Goal: Information Seeking & Learning: Understand process/instructions

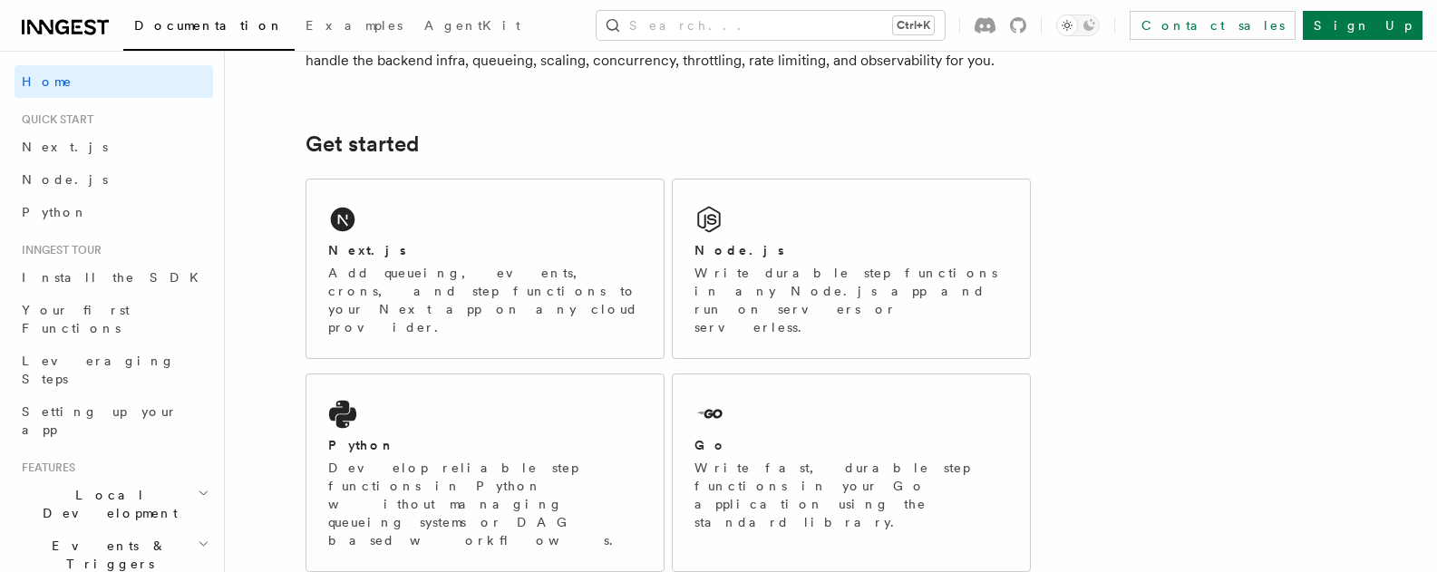
scroll to position [199, 0]
click at [63, 184] on span "Node.js" at bounding box center [65, 179] width 86 height 15
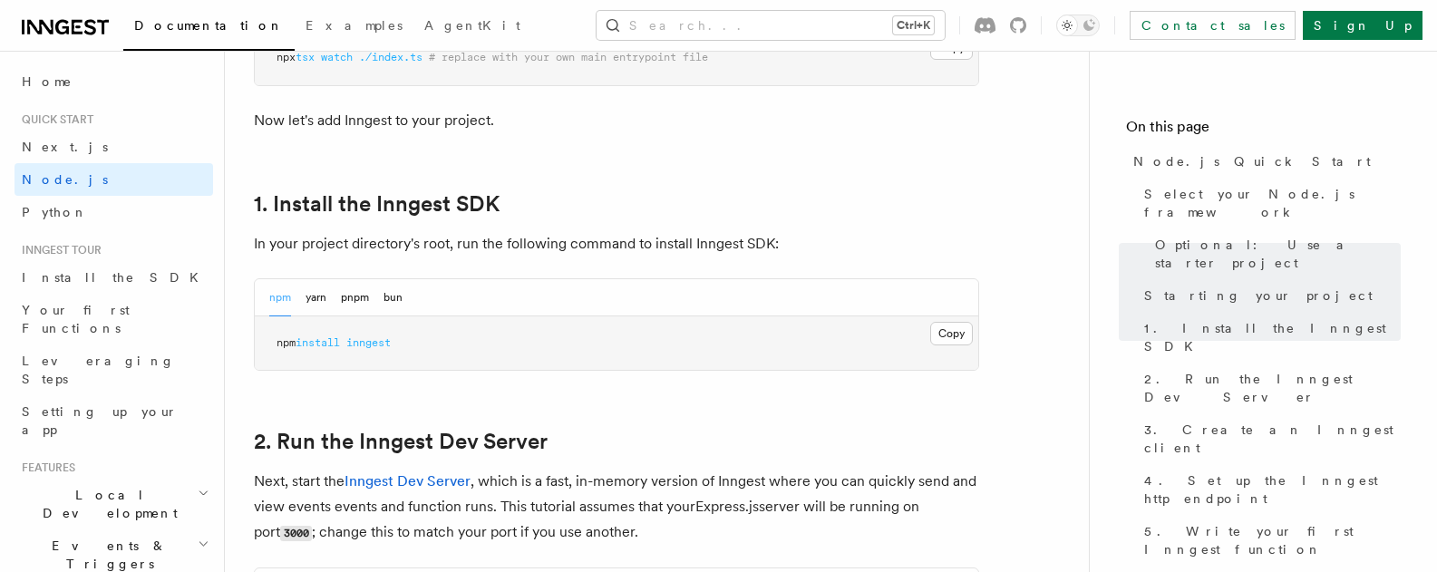
scroll to position [1065, 0]
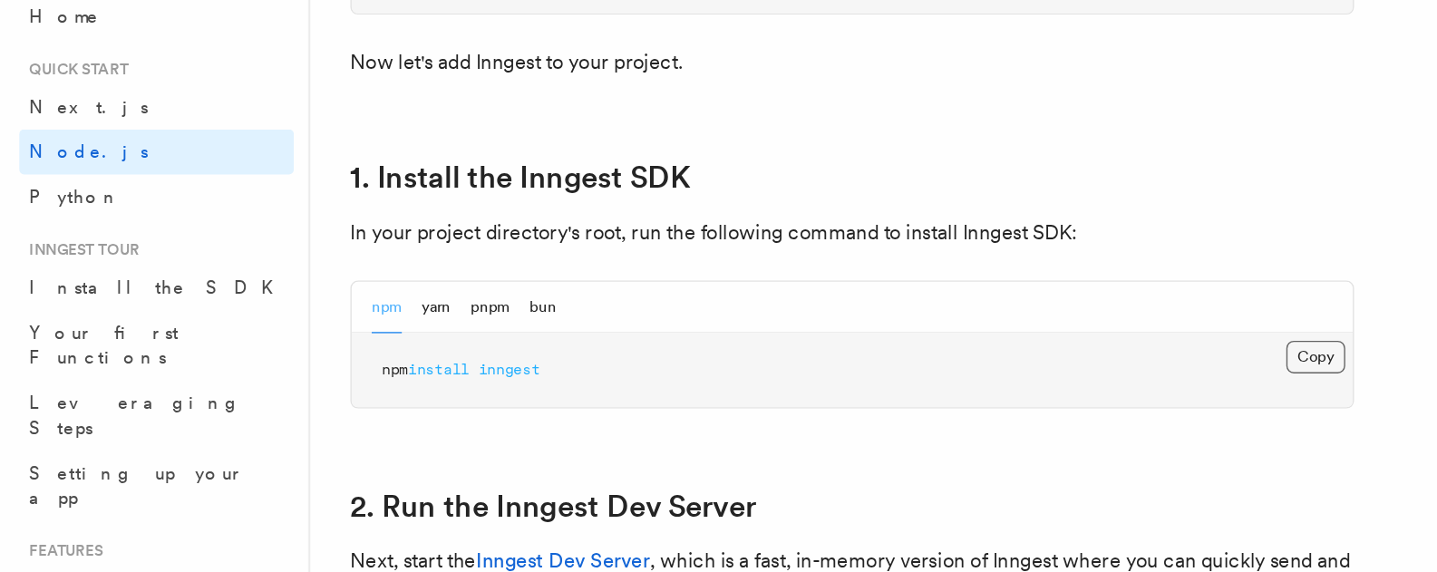
click at [958, 320] on button "Copy Copied" at bounding box center [951, 328] width 43 height 24
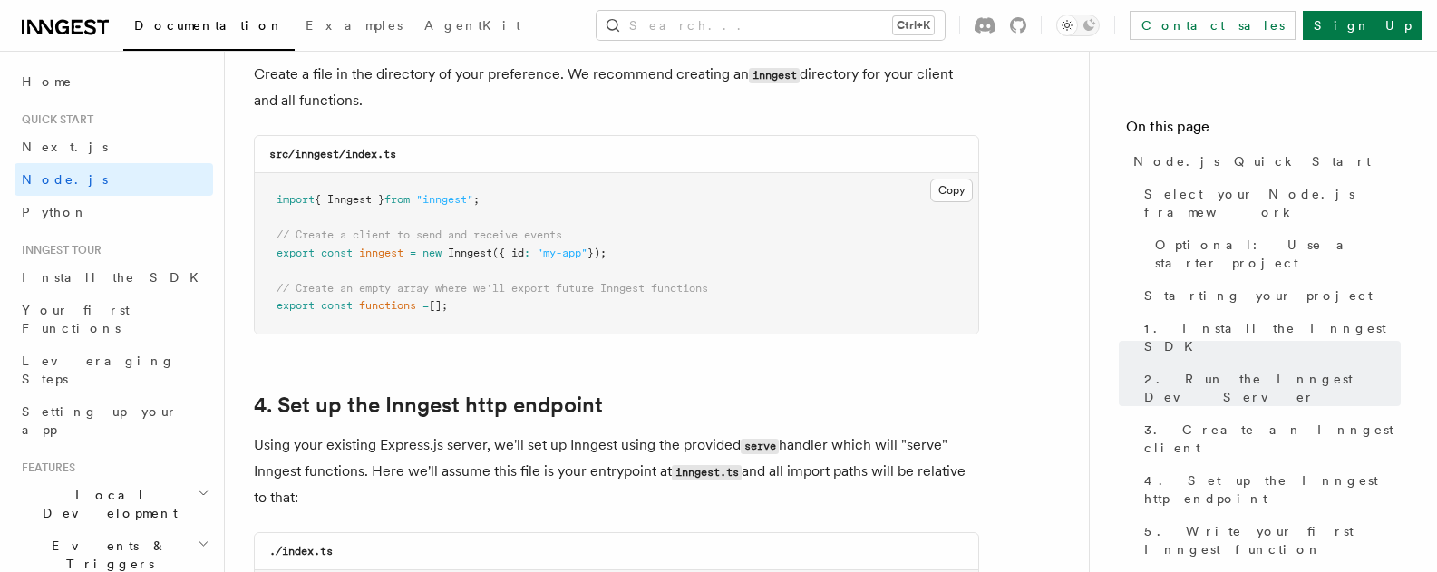
scroll to position [2450, 0]
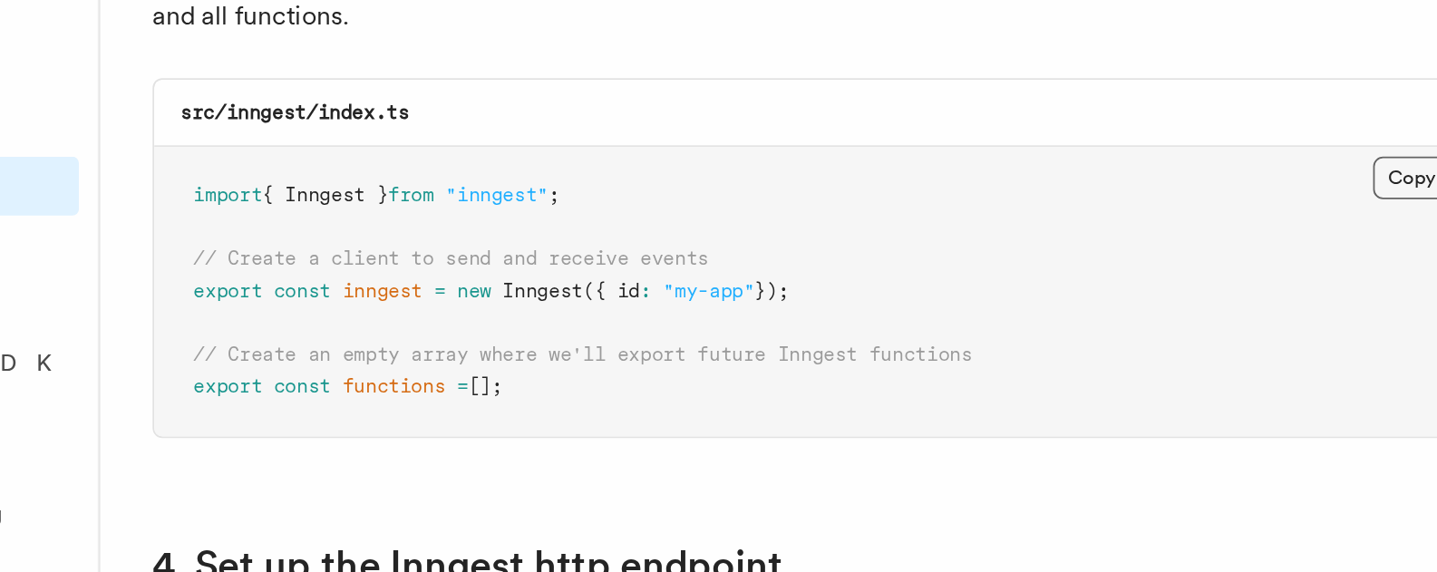
click at [936, 183] on button "Copy Copied" at bounding box center [951, 175] width 43 height 24
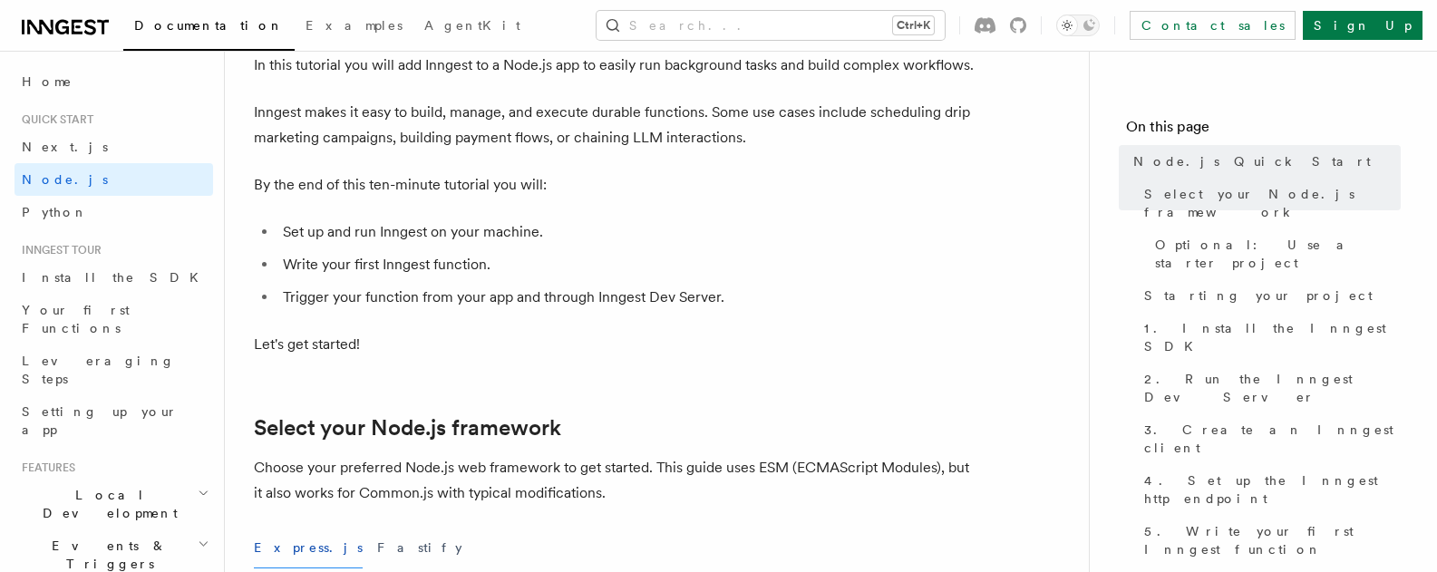
scroll to position [150, 0]
